Goal: Task Accomplishment & Management: Complete application form

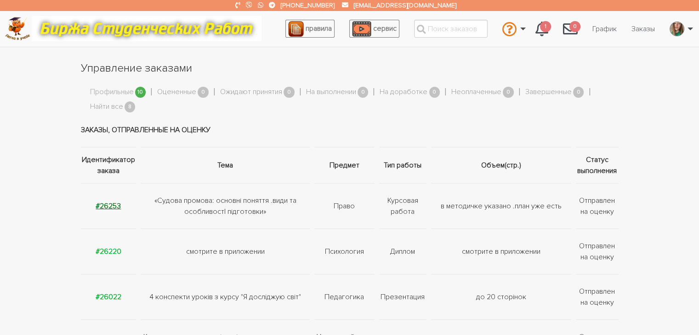
click at [104, 204] on strong "#26253" at bounding box center [108, 206] width 25 height 9
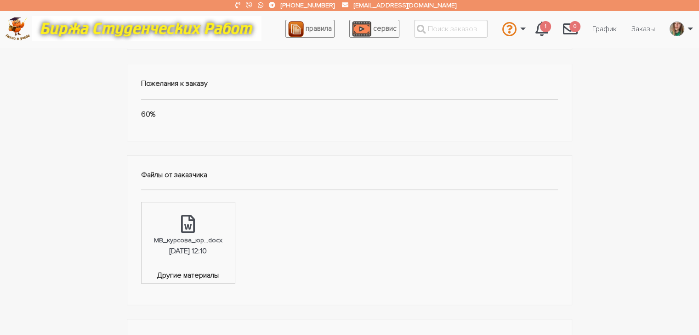
scroll to position [230, 0]
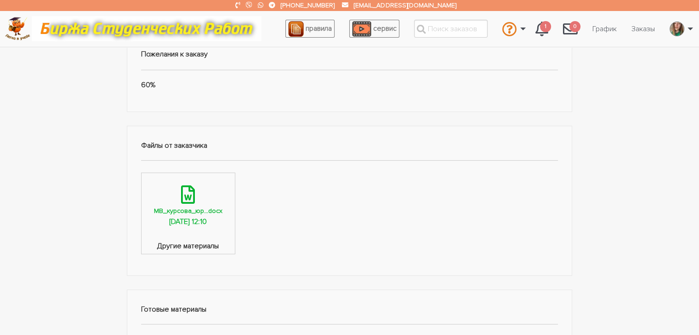
click at [175, 208] on div "МВ_курсова_юр...docx" at bounding box center [188, 211] width 68 height 11
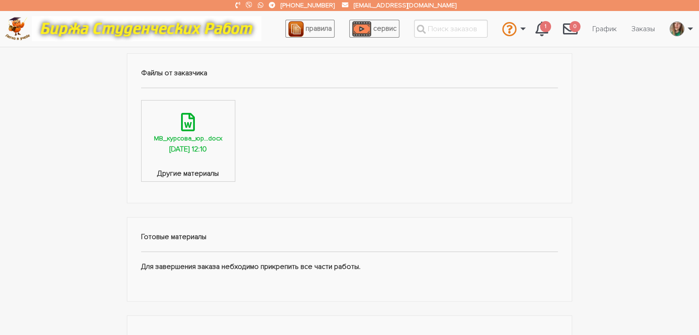
scroll to position [459, 0]
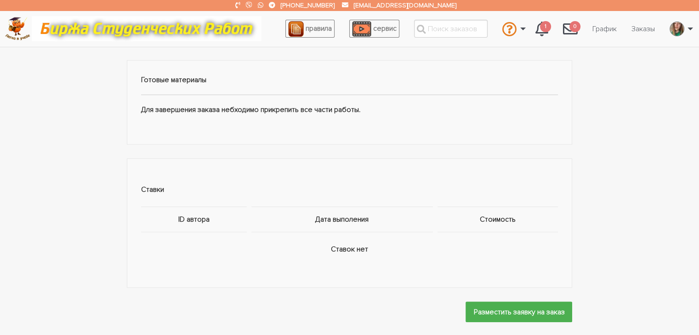
click at [255, 107] on p "Для завершения заказа небходимо прикрепить все части работы." at bounding box center [349, 110] width 417 height 12
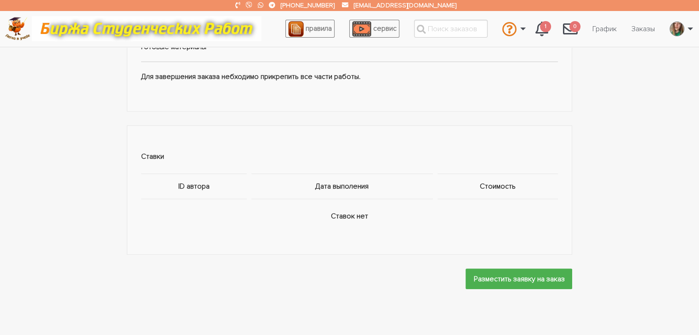
scroll to position [617, 0]
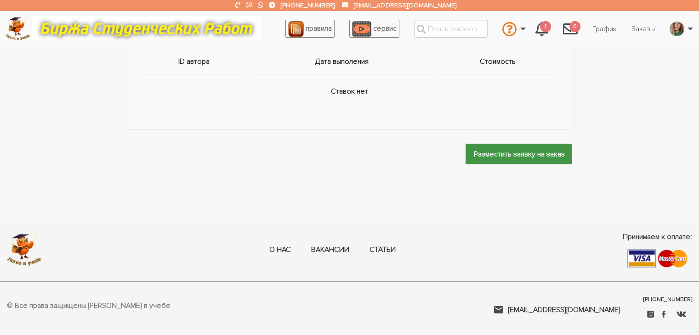
click at [522, 157] on input "Разместить заявку на заказ" at bounding box center [518, 154] width 107 height 21
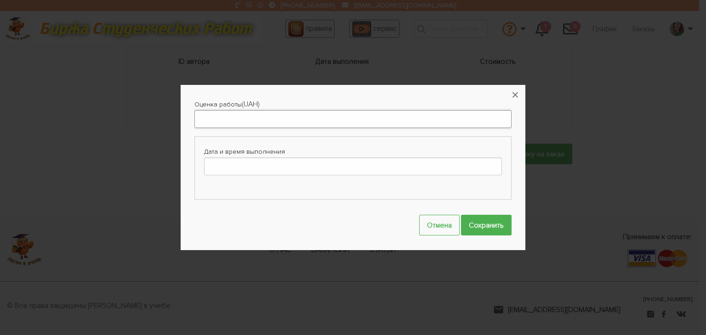
click at [277, 125] on input "Оценка работы" at bounding box center [352, 119] width 317 height 18
type input "1500"
drag, startPoint x: 517, startPoint y: 97, endPoint x: 416, endPoint y: 144, distance: 111.4
click at [515, 98] on button "×" at bounding box center [515, 95] width 20 height 20
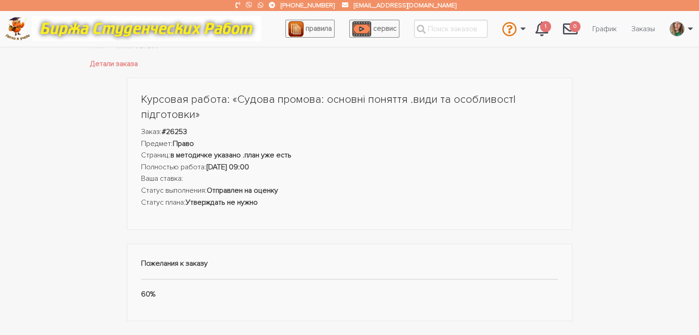
scroll to position [250, 0]
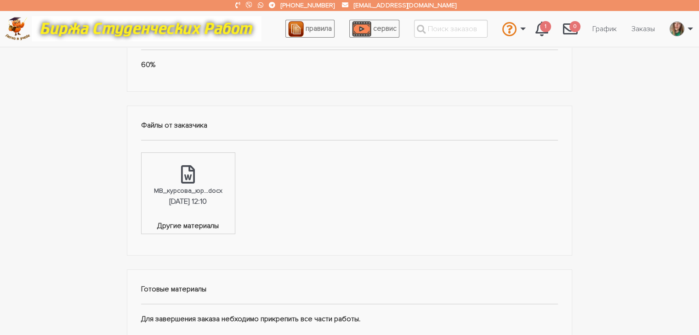
click at [331, 178] on ul "МВ_курсова_юр...docx [DATE] 12:10 Другие материалы" at bounding box center [349, 192] width 417 height 85
click at [428, 188] on ul "МВ_курсова_юр...docx [DATE] 12:10 Другие материалы" at bounding box center [349, 192] width 417 height 85
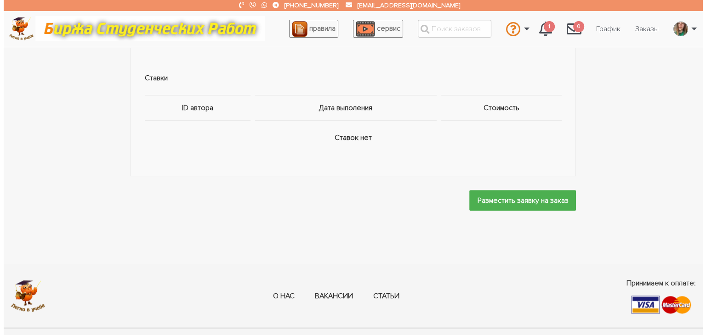
scroll to position [571, 0]
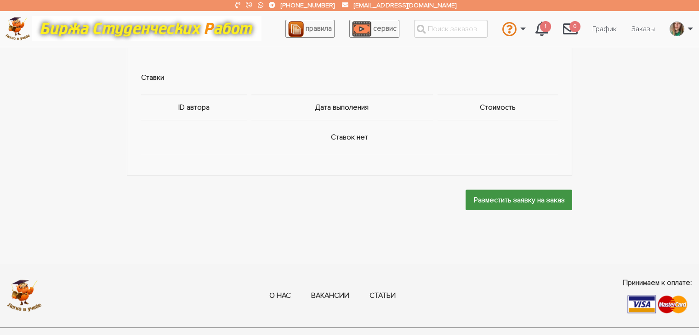
click at [498, 192] on input "Разместить заявку на заказ" at bounding box center [518, 200] width 107 height 21
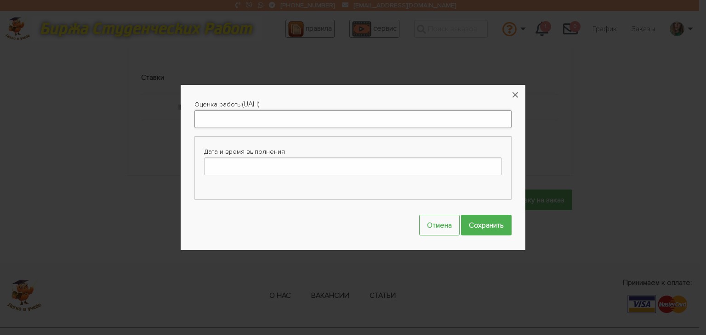
click at [281, 128] on input "Оценка работы" at bounding box center [352, 119] width 317 height 18
type input "1500"
click at [277, 167] on input "Дата и время выполнения" at bounding box center [353, 167] width 298 height 18
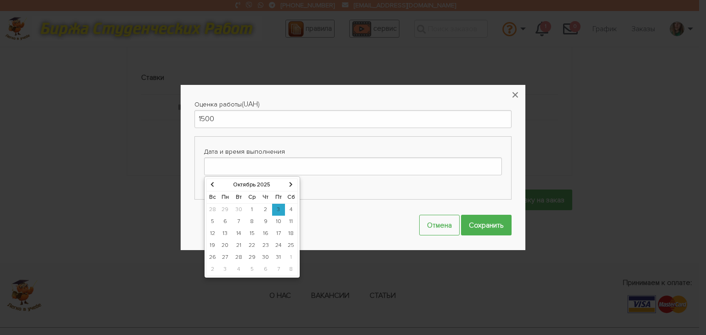
click at [249, 221] on td "8" at bounding box center [252, 222] width 14 height 12
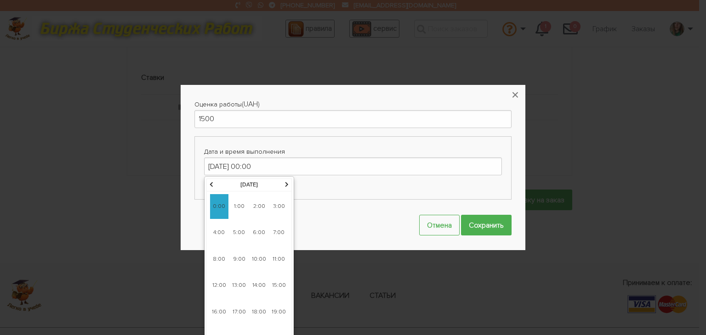
click at [250, 221] on span "6:00" at bounding box center [259, 233] width 18 height 25
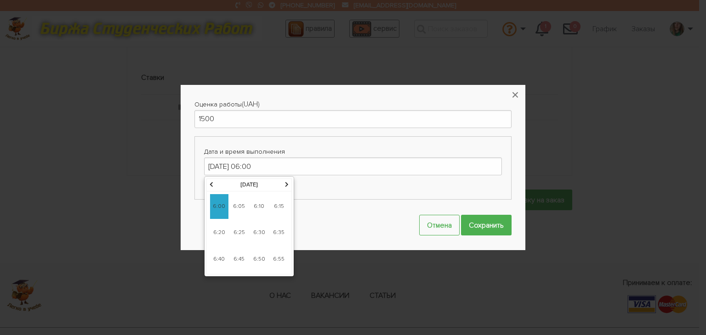
click at [279, 181] on th "[DATE]" at bounding box center [248, 185] width 67 height 12
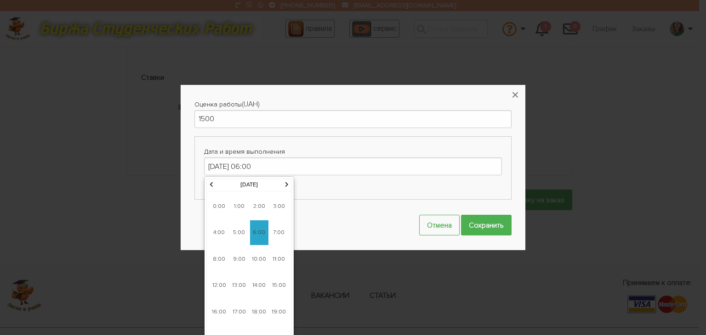
click at [219, 285] on span "12:00" at bounding box center [219, 285] width 18 height 25
type input "[DATE] 12:00"
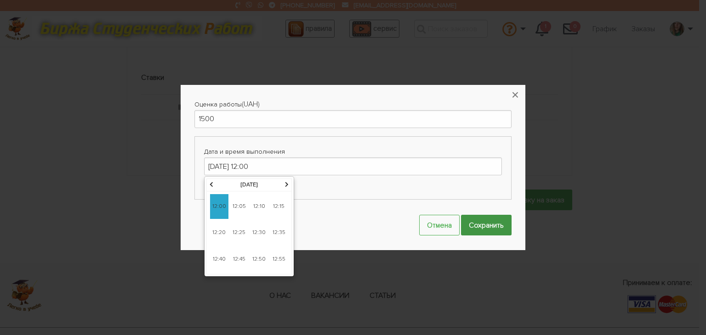
click at [480, 224] on input "Сохранить" at bounding box center [486, 225] width 51 height 21
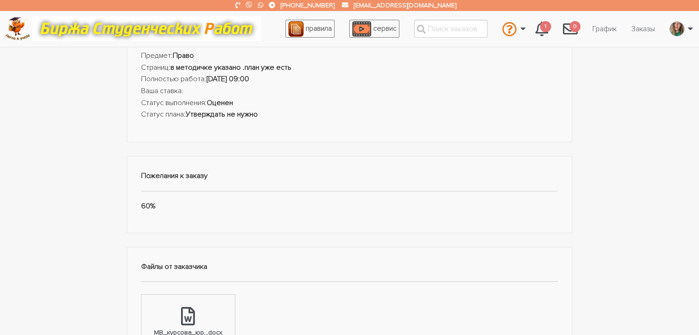
scroll to position [0, 0]
